Goal: Information Seeking & Learning: Learn about a topic

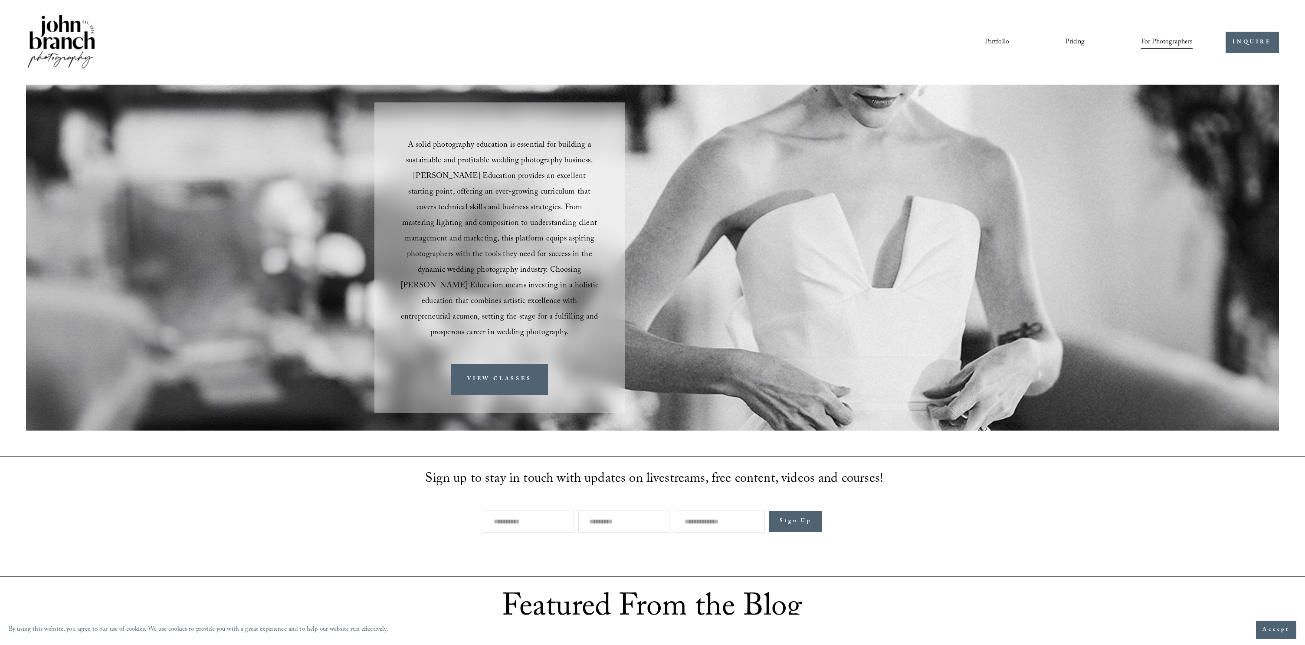
click at [74, 39] on img at bounding box center [61, 42] width 70 height 59
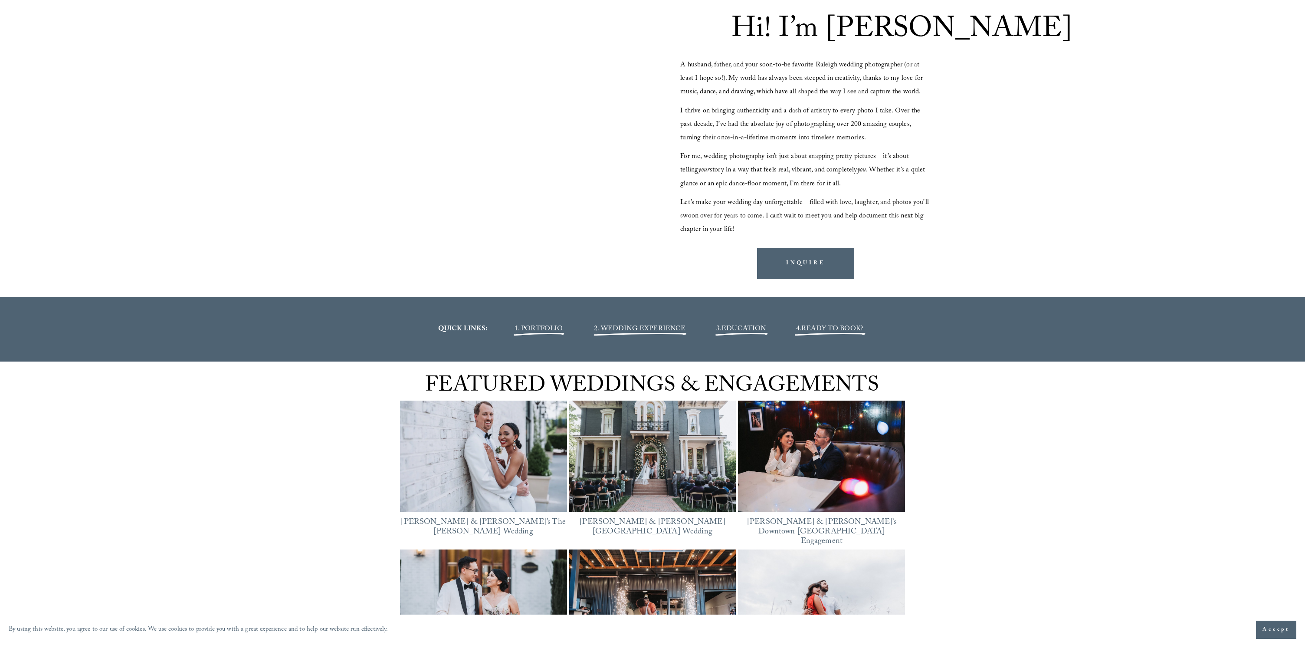
scroll to position [1668, 0]
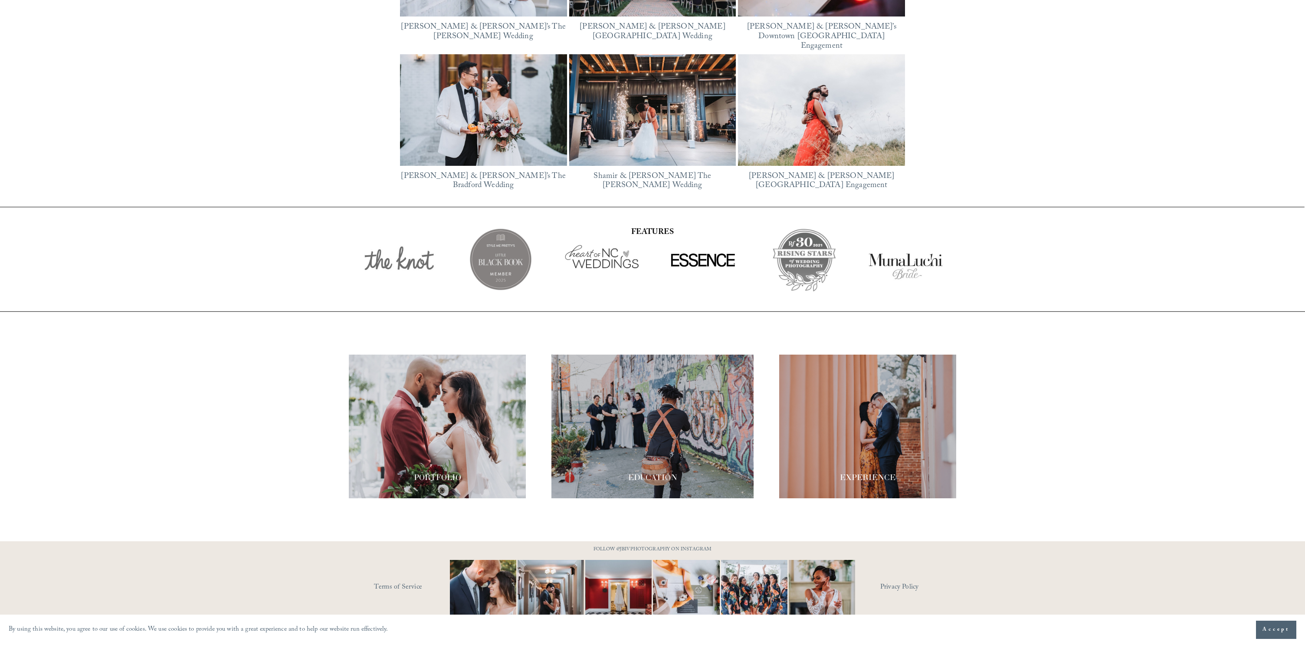
click at [831, 424] on div at bounding box center [867, 427] width 177 height 144
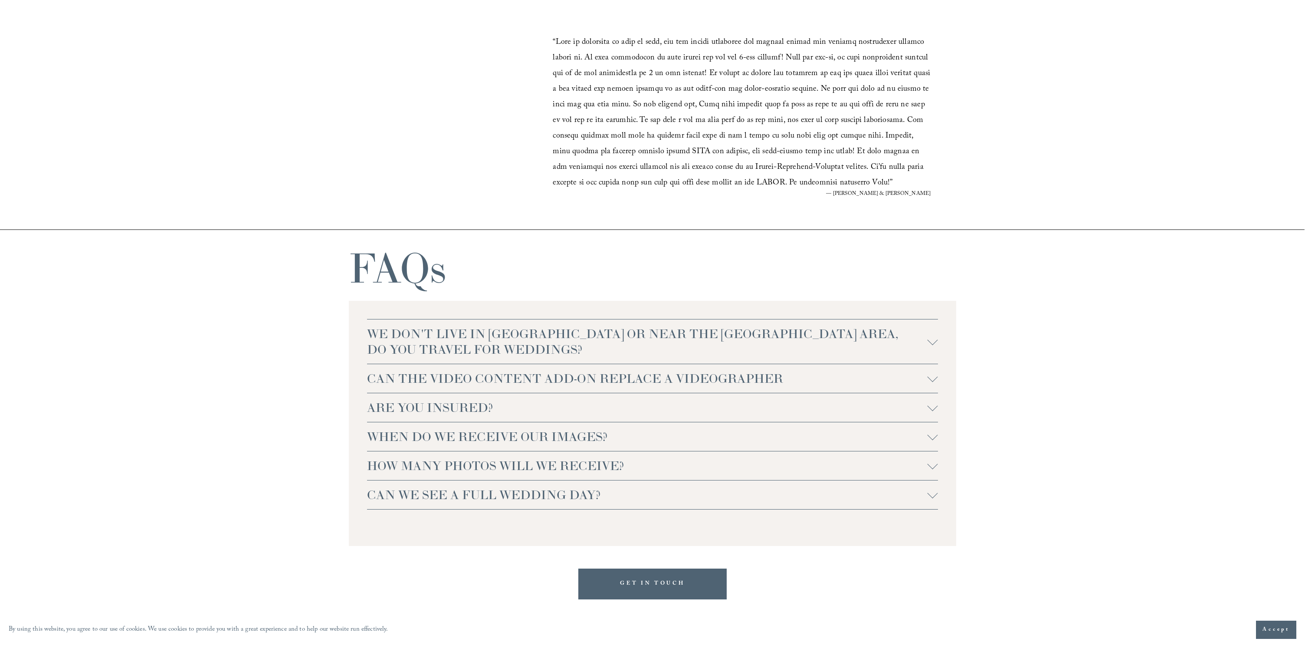
scroll to position [1924, 0]
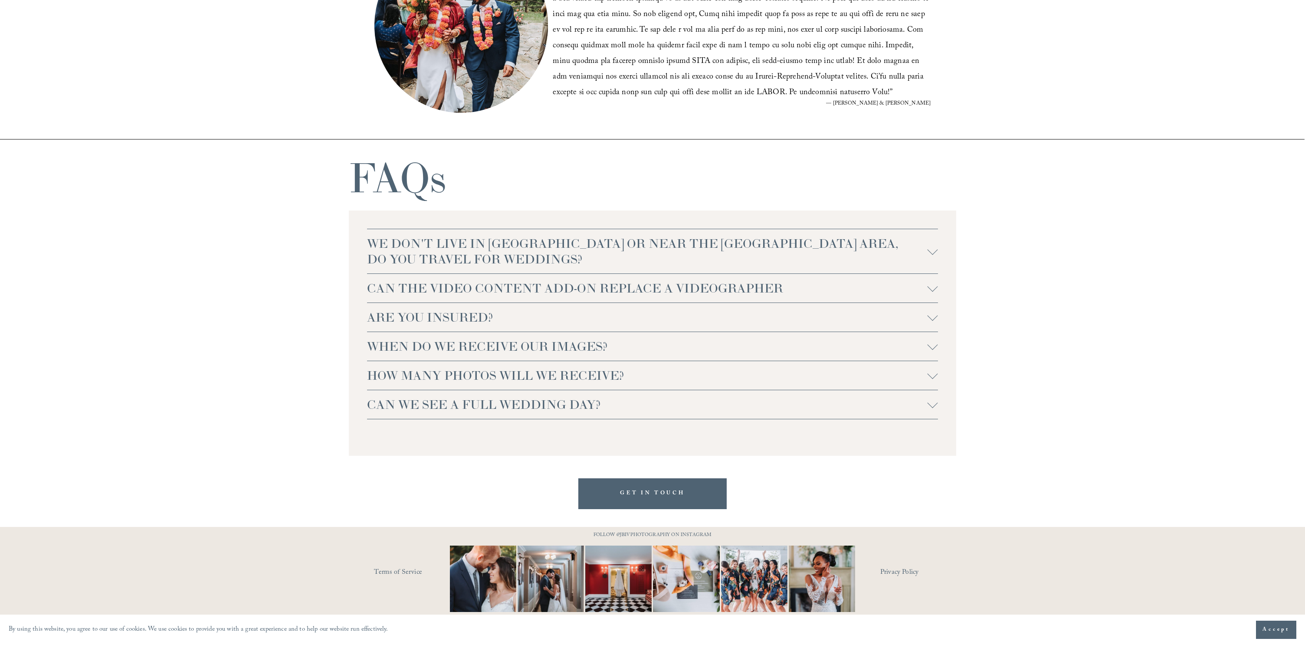
click at [654, 251] on span "WE DON'T LIVE IN [GEOGRAPHIC_DATA] OR NEAR THE [GEOGRAPHIC_DATA] AREA, DO YOU T…" at bounding box center [647, 251] width 561 height 31
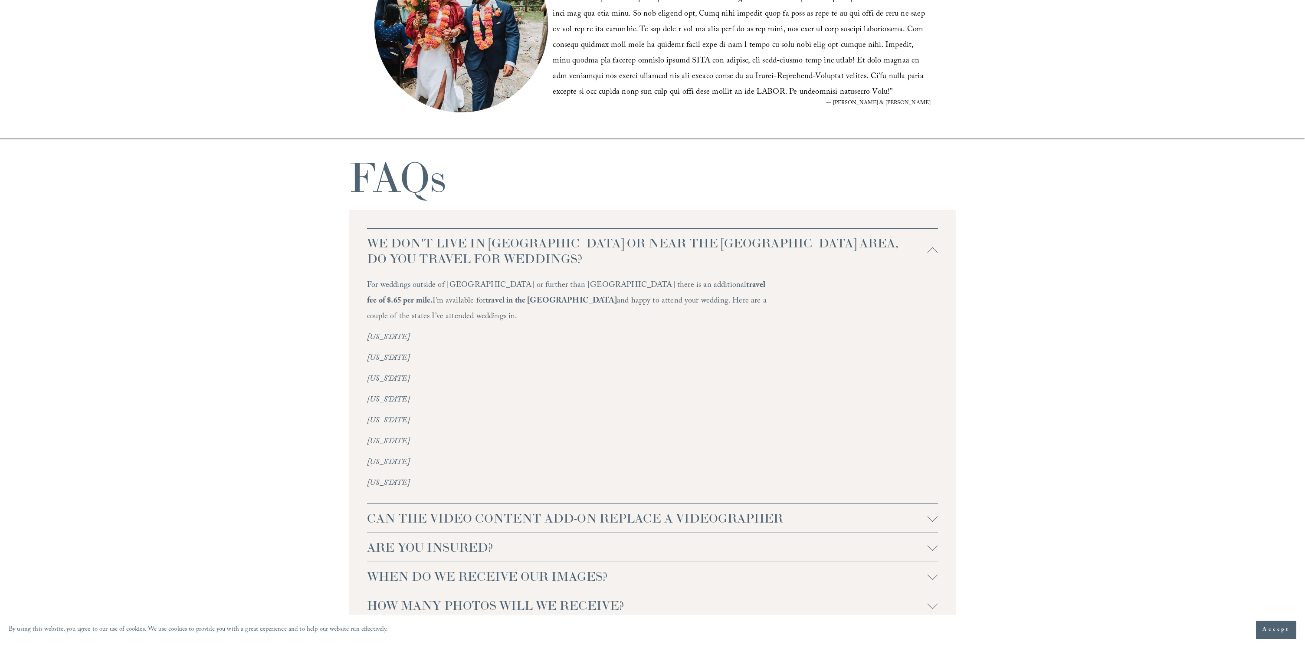
scroll to position [2026, 0]
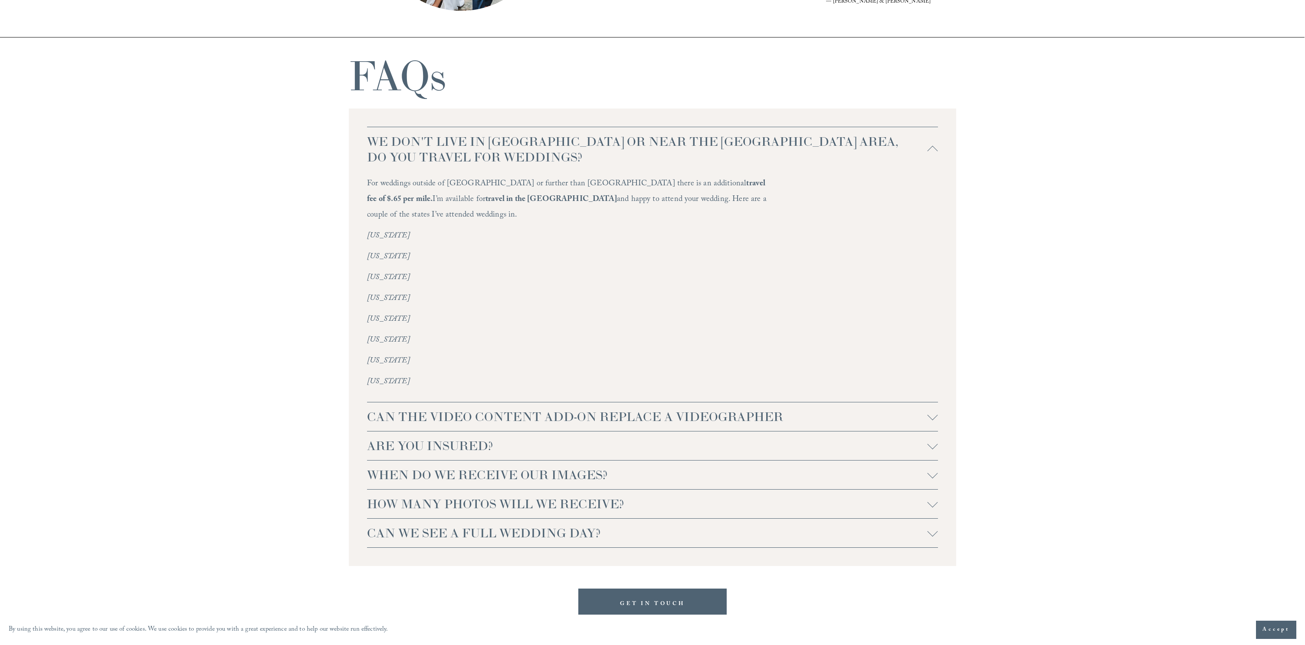
click at [615, 409] on span "CAN THE VIDEO CONTENT ADD-ON REPLACE A VIDEOGRAPHER" at bounding box center [647, 417] width 561 height 16
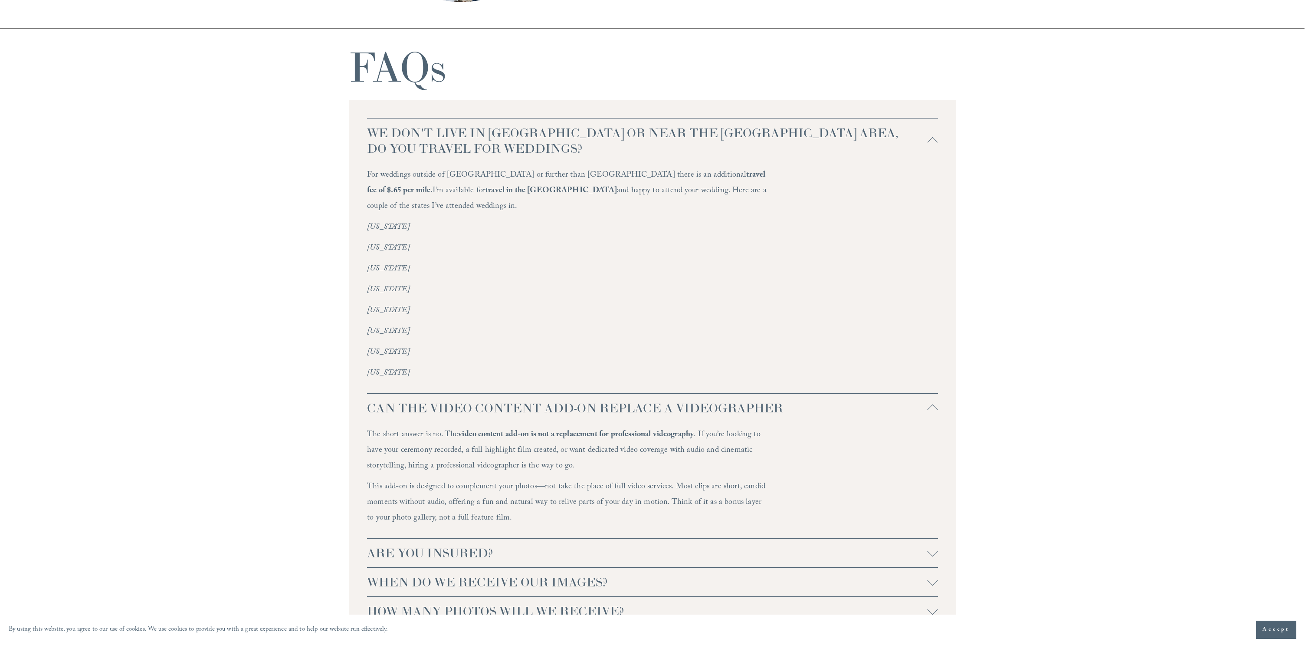
scroll to position [2222, 0]
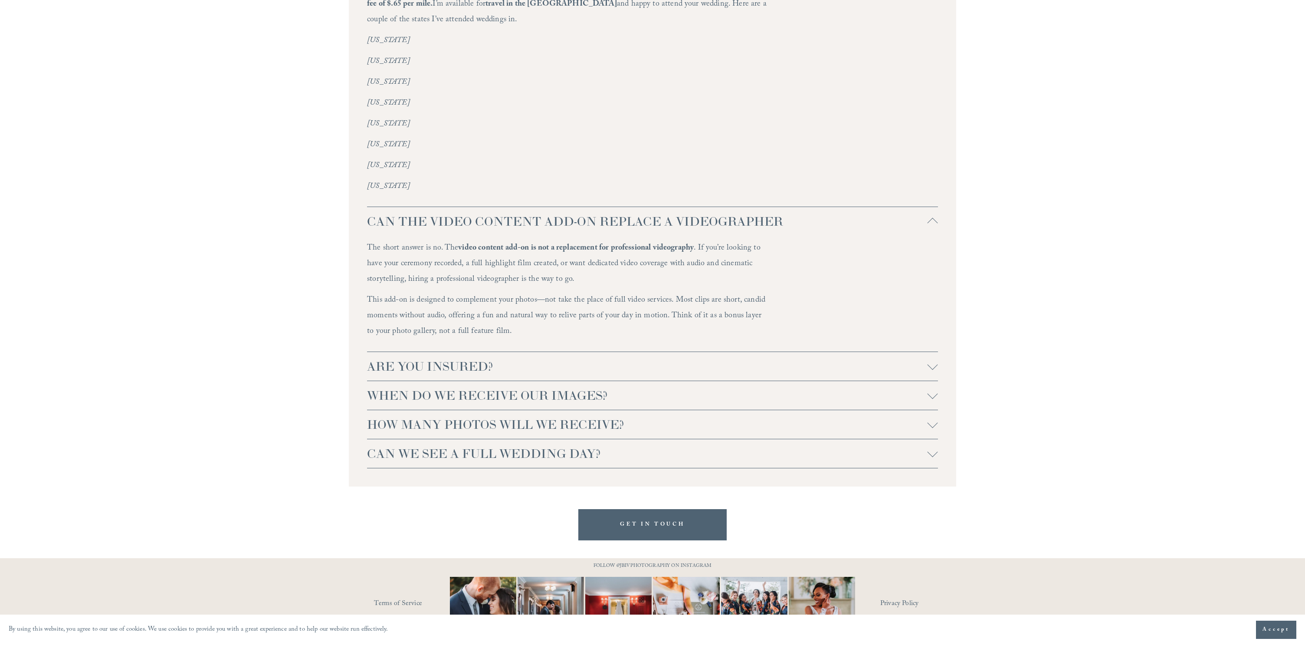
click at [575, 358] on span "ARE YOU INSURED?" at bounding box center [647, 366] width 561 height 16
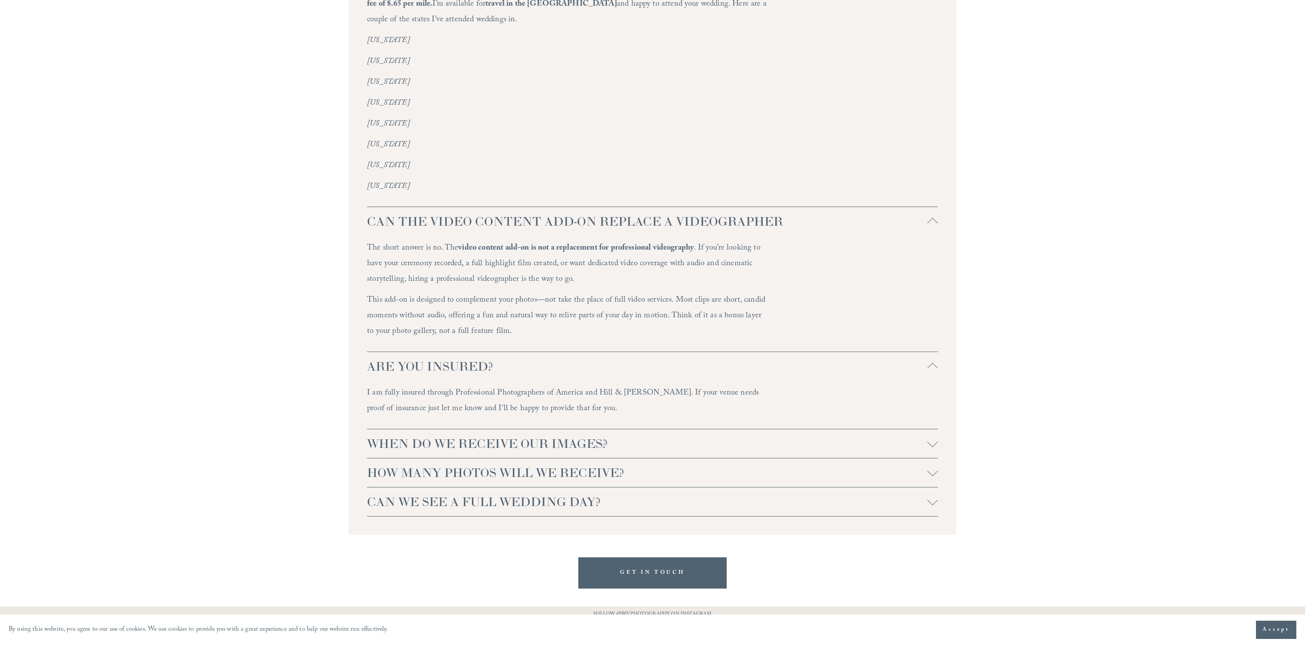
scroll to position [2236, 0]
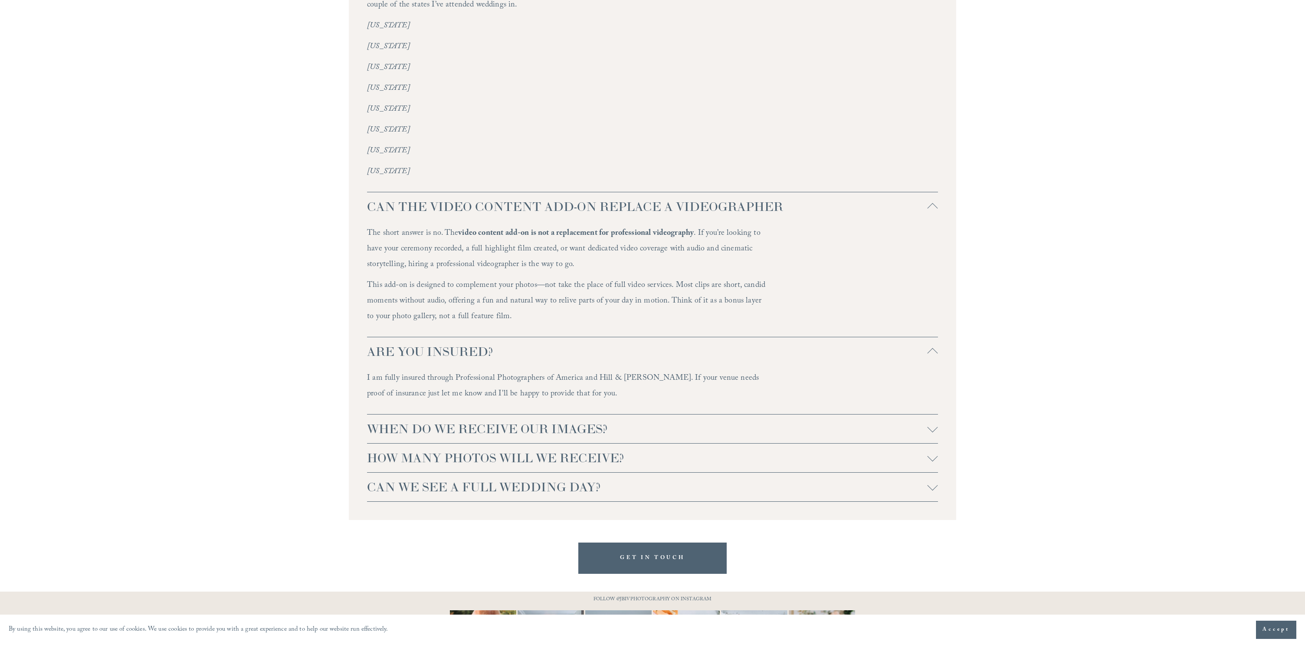
click at [629, 421] on span "WHEN DO WE RECEIVE OUR IMAGES?" at bounding box center [647, 429] width 561 height 16
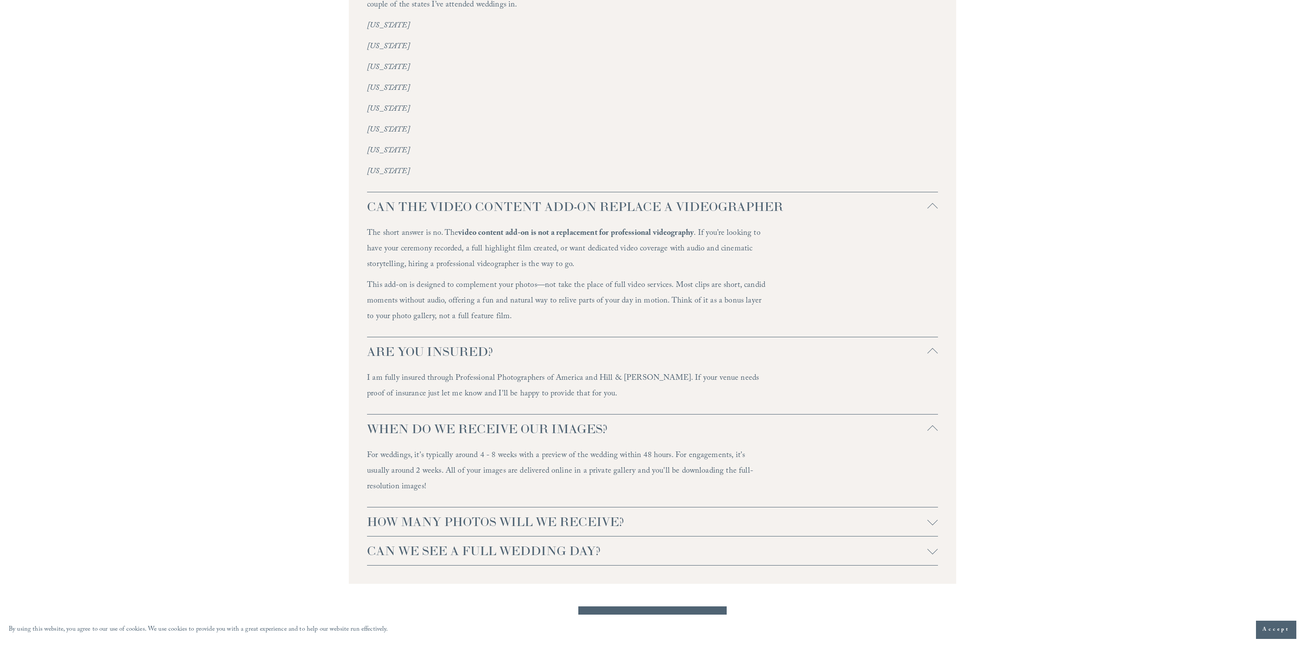
scroll to position [2343, 0]
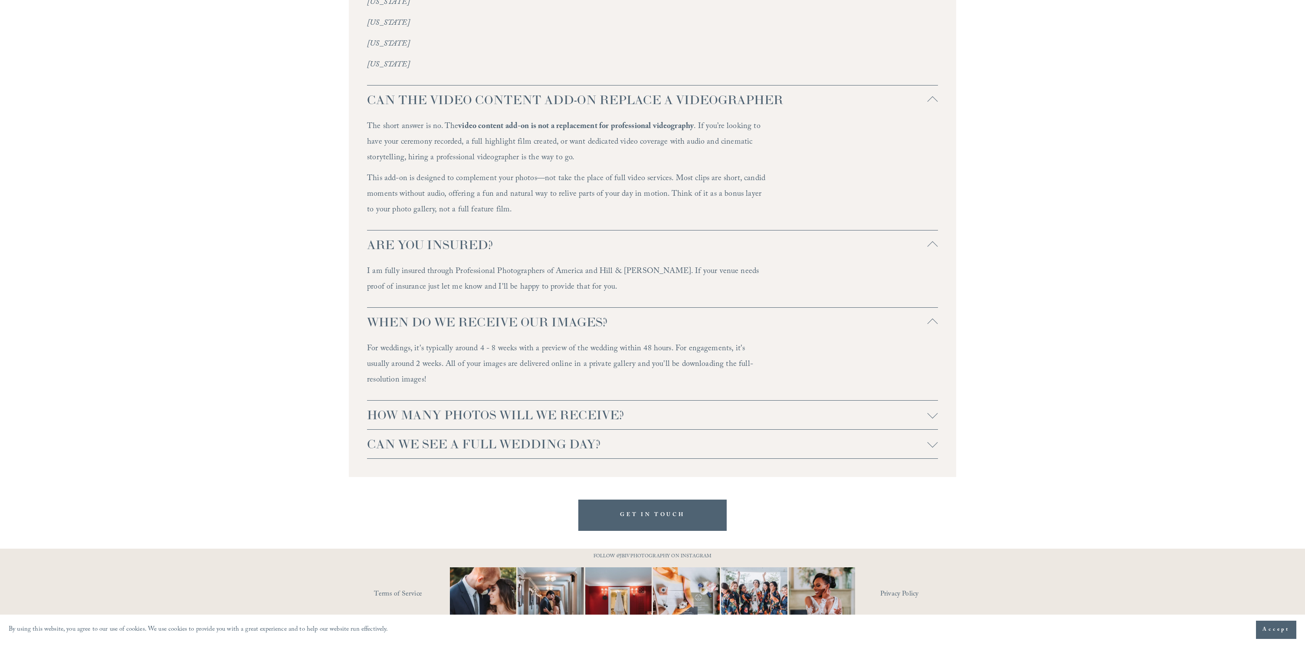
click at [629, 407] on span "HOW MANY PHOTOS WILL WE RECEIVE?" at bounding box center [647, 415] width 561 height 16
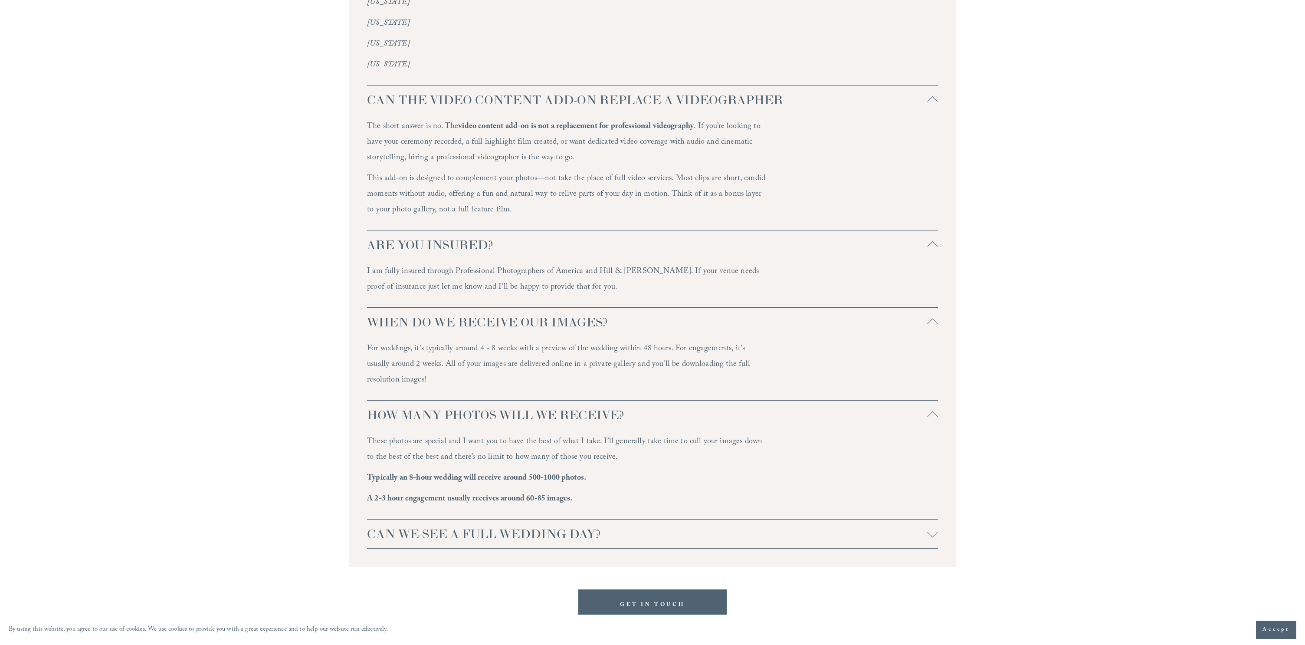
click at [579, 526] on span "CAN WE SEE A FULL WEDDING DAY?" at bounding box center [647, 534] width 561 height 16
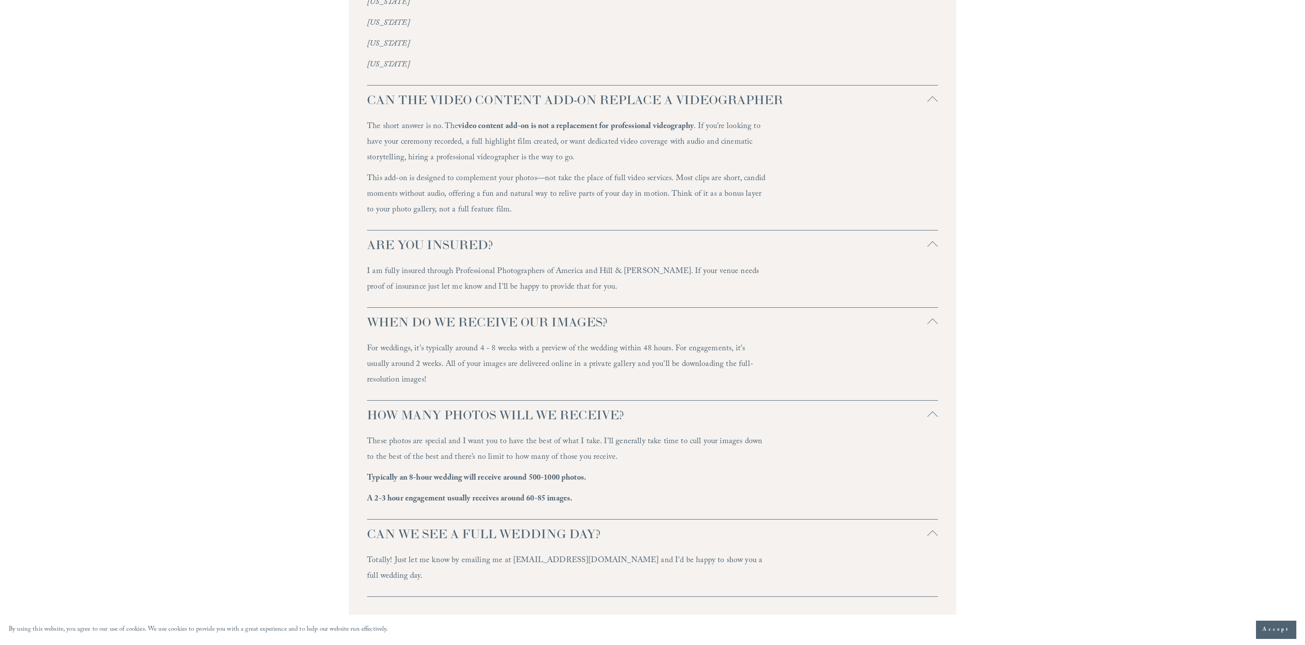
drag, startPoint x: 361, startPoint y: 305, endPoint x: 607, endPoint y: 309, distance: 245.2
click at [607, 309] on div "WE DON'T LIVE IN NC OR NEAR THE RALEIGH AREA, DO YOU TRAVEL FOR WEDDINGS? For w…" at bounding box center [652, 203] width 607 height 823
copy span "WHEN DO WE RECEIVE OUR IMAGES?"
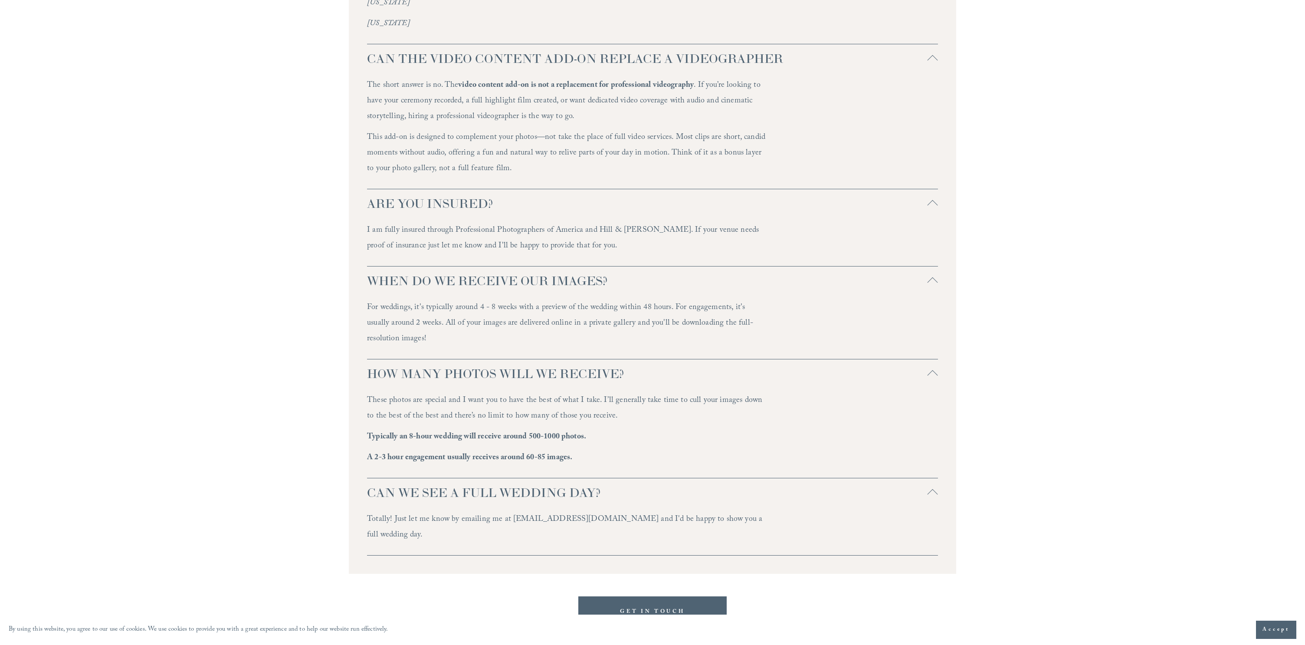
scroll to position [2385, 0]
drag, startPoint x: 614, startPoint y: 403, endPoint x: 560, endPoint y: 400, distance: 54.8
click at [584, 402] on p "These photos are special and I want you to have the best of what I take. I’ll g…" at bounding box center [567, 407] width 400 height 31
click at [384, 392] on p "These photos are special and I want you to have the best of what I take. I’ll g…" at bounding box center [567, 407] width 400 height 31
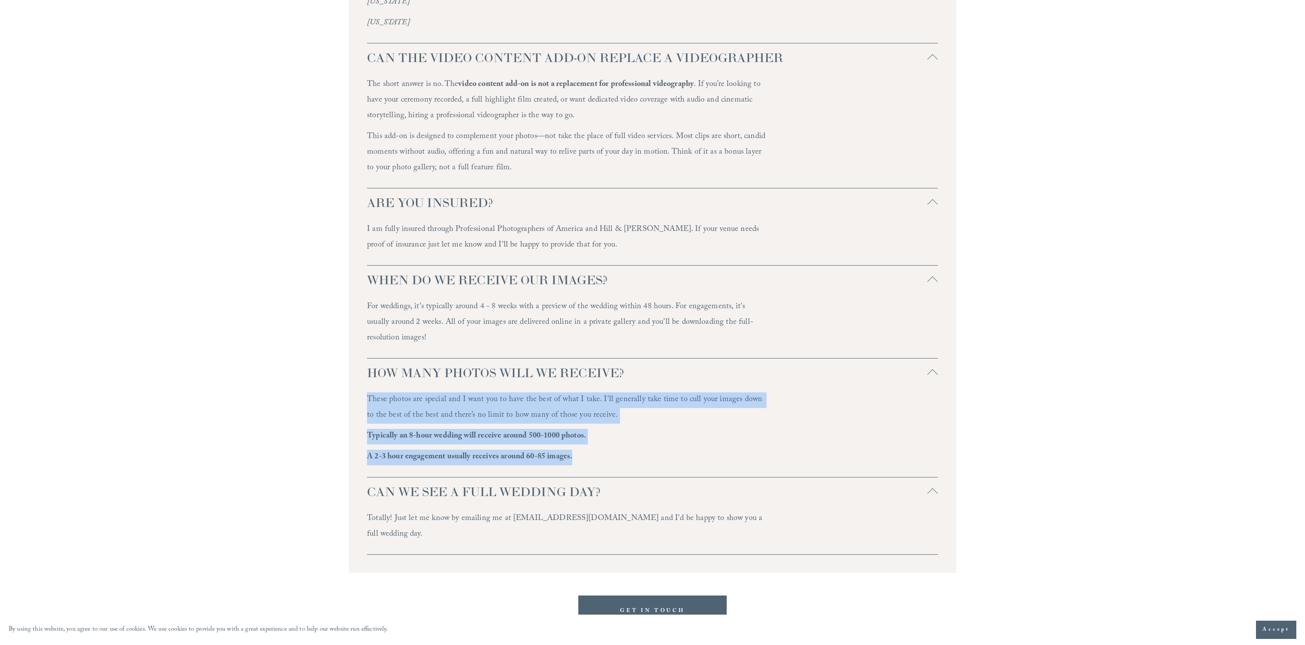
drag, startPoint x: 368, startPoint y: 384, endPoint x: 590, endPoint y: 441, distance: 229.7
click at [590, 441] on div "These photos are special and I want you to have the best of what I take. I’ll g…" at bounding box center [567, 431] width 400 height 79
click at [591, 450] on p "A 2-3 hour engagement usually receives around 60-85 images." at bounding box center [567, 458] width 400 height 16
drag, startPoint x: 595, startPoint y: 444, endPoint x: 348, endPoint y: 384, distance: 254.1
click at [348, 384] on div "FAQs WE DON'T LIVE IN NC OR NEAR THE RALEIGH AREA, DO YOU TRAVEL FOR WEDDINGS? …" at bounding box center [652, 161] width 1305 height 966
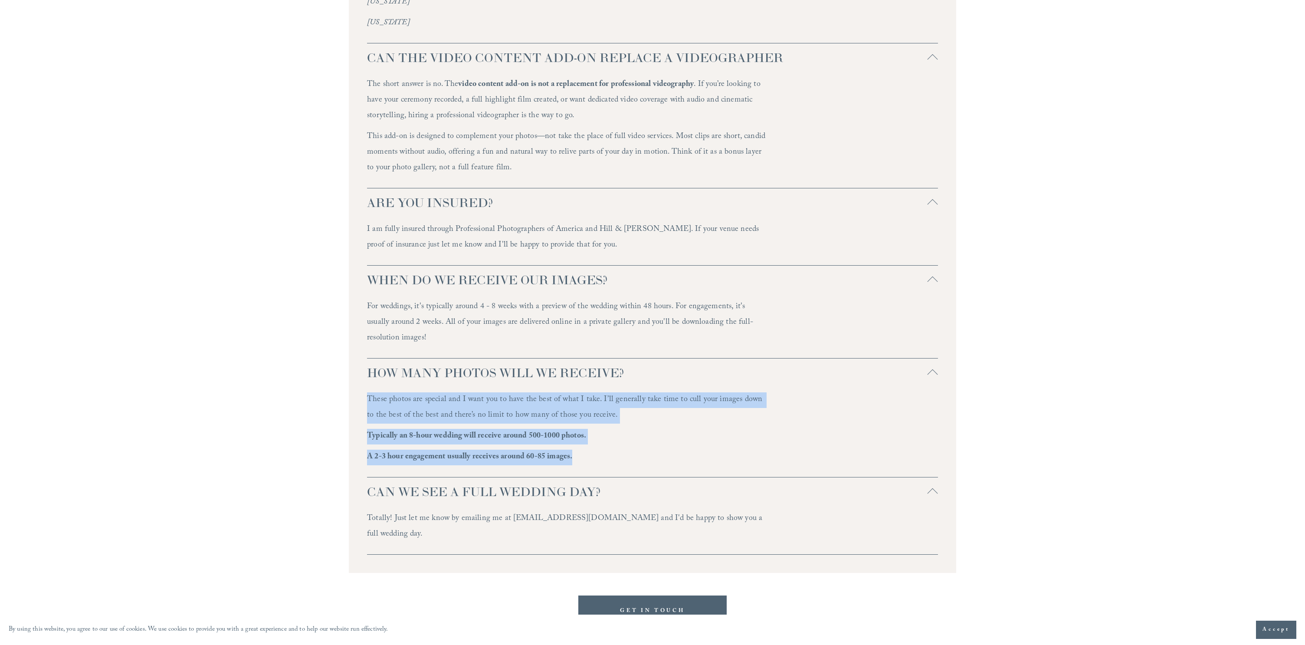
click at [437, 392] on p "These photos are special and I want you to have the best of what I take. I’ll g…" at bounding box center [567, 407] width 400 height 31
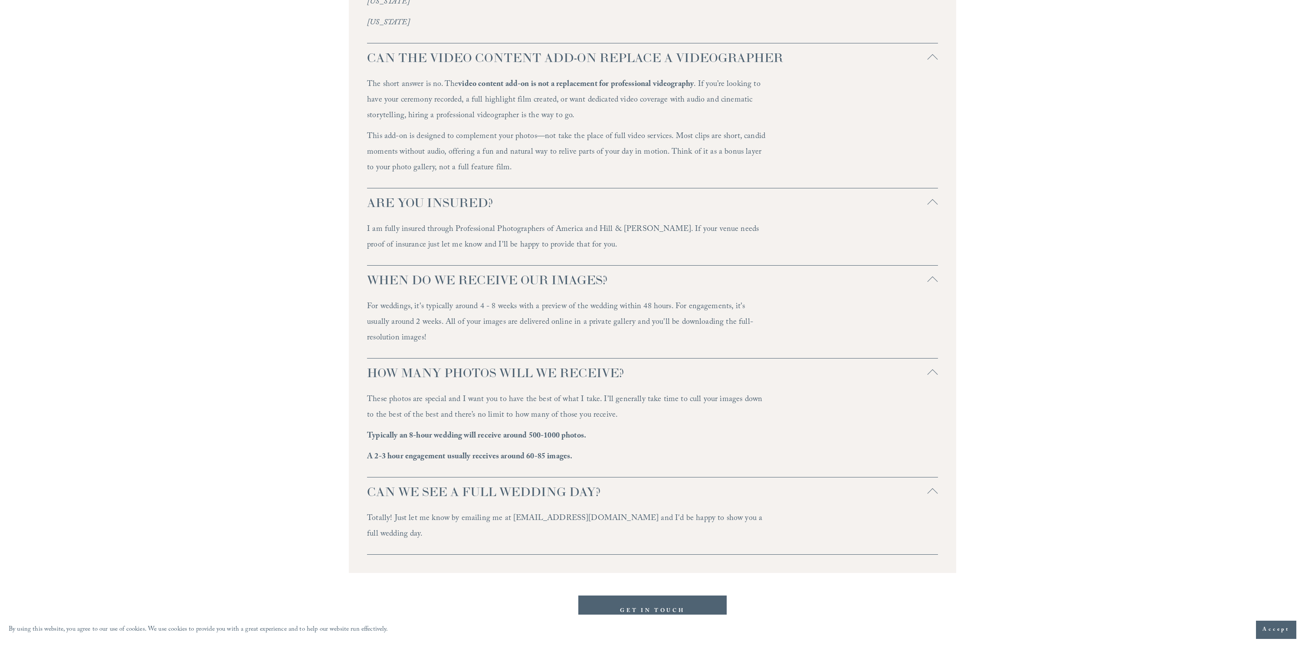
drag, startPoint x: 621, startPoint y: 401, endPoint x: 368, endPoint y: 394, distance: 253.1
click at [368, 394] on p "These photos are special and I want you to have the best of what I take. I’ll g…" at bounding box center [567, 407] width 400 height 31
click at [602, 450] on p "A 2-3 hour engagement usually receives around 60-85 images." at bounding box center [567, 458] width 400 height 16
click at [561, 451] on div "These photos are special and I want you to have the best of what I take. I’ll g…" at bounding box center [567, 431] width 400 height 79
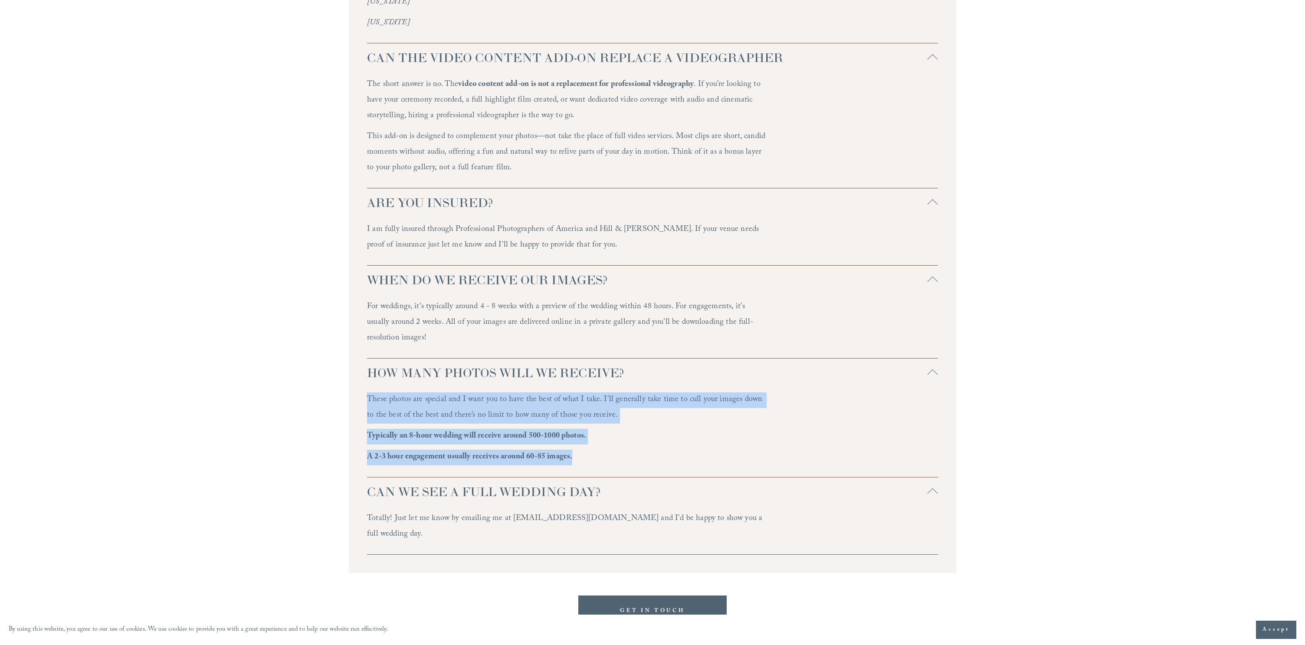
drag, startPoint x: 614, startPoint y: 441, endPoint x: 320, endPoint y: 384, distance: 299.4
click at [320, 384] on div "FAQs WE DON'T LIVE IN NC OR NEAR THE RALEIGH AREA, DO YOU TRAVEL FOR WEDDINGS? …" at bounding box center [652, 161] width 1305 height 966
copy div "These photos are special and I want you to have the best of what I take. I’ll g…"
